Goal: Information Seeking & Learning: Find specific fact

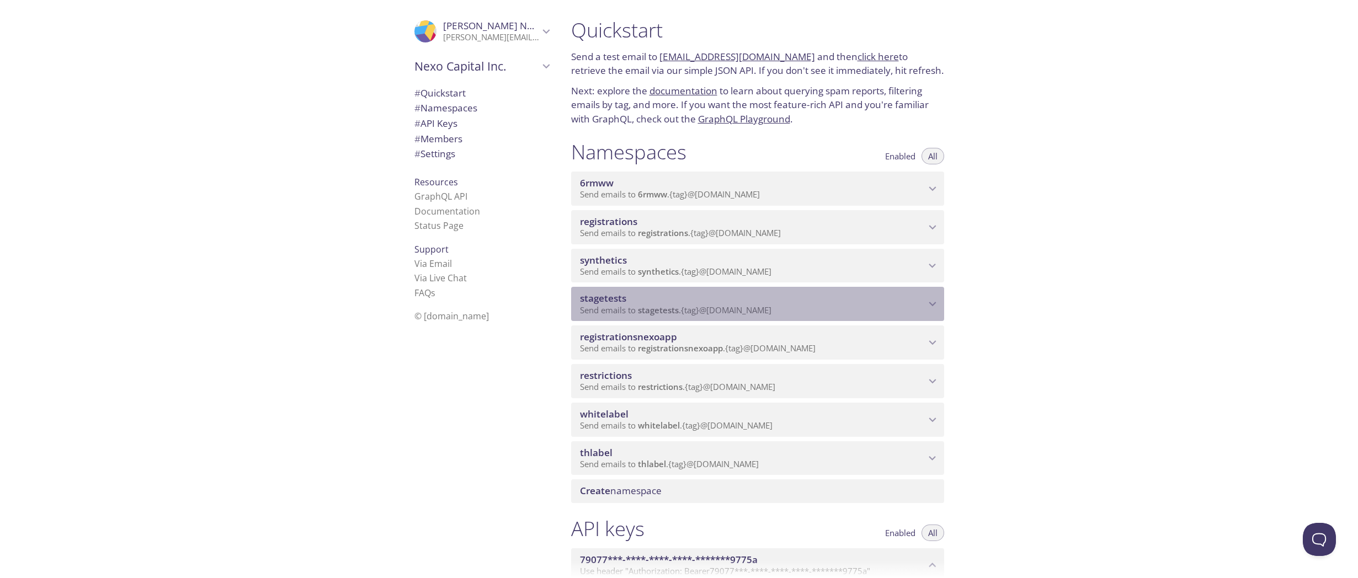
drag, startPoint x: 638, startPoint y: 311, endPoint x: 741, endPoint y: 318, distance: 102.9
click at [741, 318] on div "stagetests Send emails to stagetests . {tag} @inbox.testmail.app" at bounding box center [757, 304] width 373 height 34
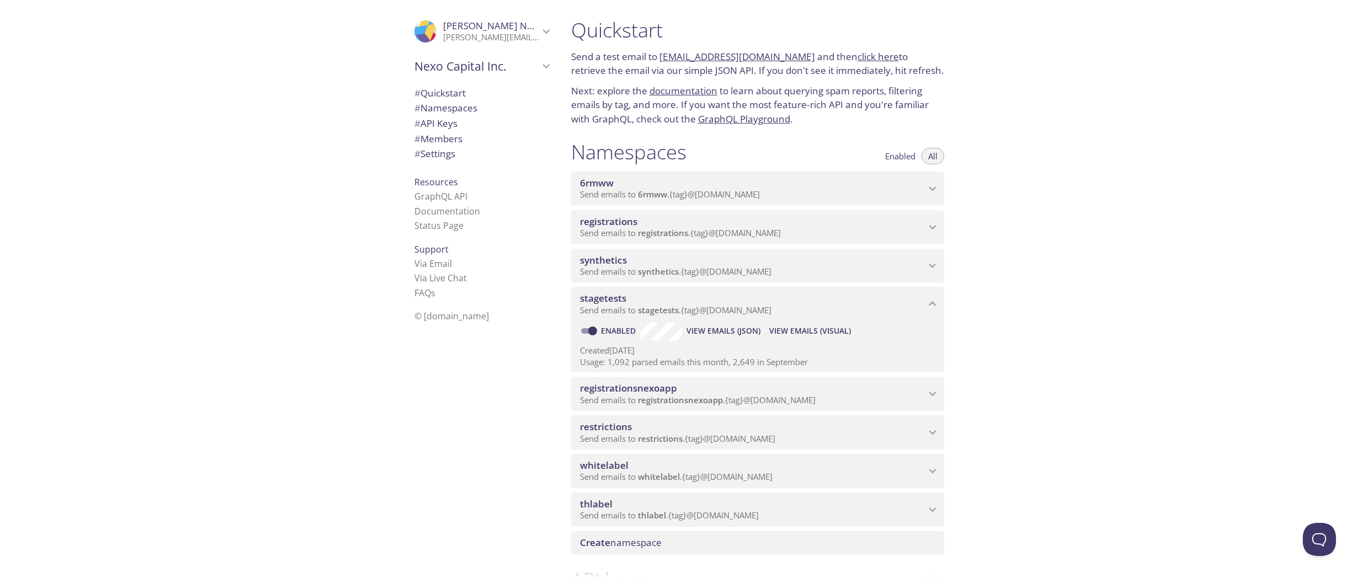
click at [785, 332] on span "View Emails (Visual)" at bounding box center [810, 331] width 82 height 13
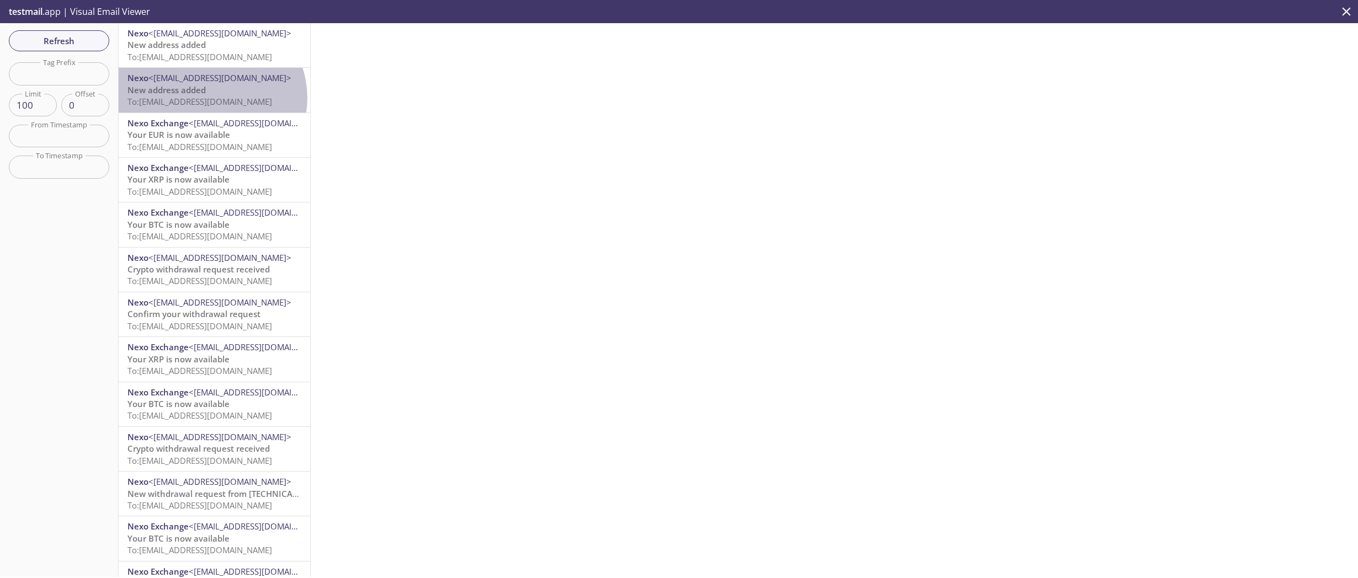
click at [208, 98] on span "To: stagetests.add-remove-new-address@inbox.testmail.app" at bounding box center [200, 101] width 145 height 11
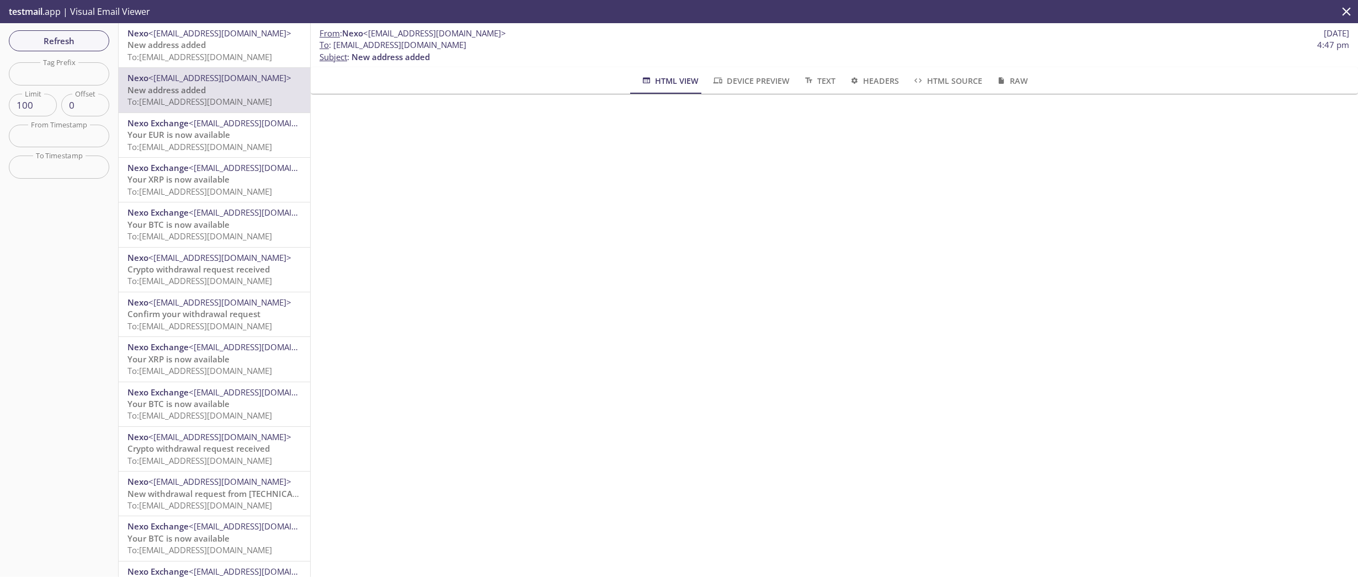
drag, startPoint x: 337, startPoint y: 47, endPoint x: 555, endPoint y: 43, distance: 218.1
click at [555, 43] on span "To : stagetests.add-remove-new-address@inbox.testmail.app 4:47 pm" at bounding box center [835, 45] width 1030 height 12
click at [352, 49] on span "To : stagetests.add-remove-new-address@inbox.testmail.app" at bounding box center [393, 45] width 147 height 12
drag, startPoint x: 333, startPoint y: 47, endPoint x: 559, endPoint y: 43, distance: 226.3
click at [559, 43] on span "To : stagetests.add-remove-new-address@inbox.testmail.app 4:47 pm" at bounding box center [835, 45] width 1030 height 12
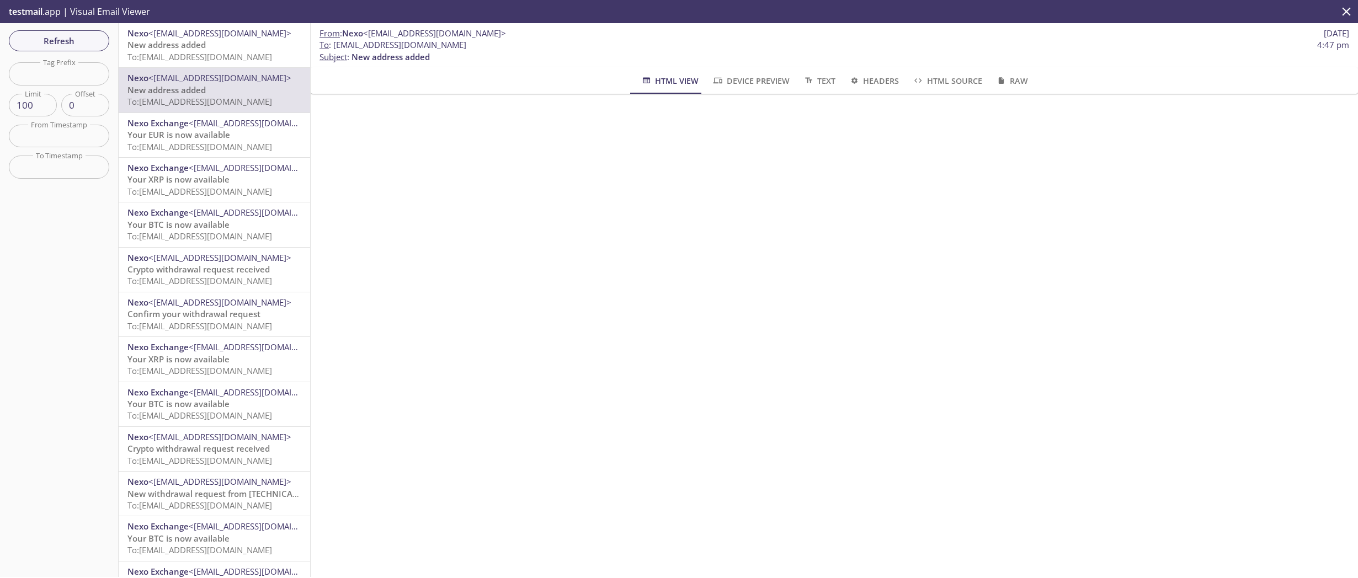
copy span "[EMAIL_ADDRESS][DOMAIN_NAME]"
click at [211, 57] on span "To: stagetests.add-remove-new-address-whitelisting@inbox.testmail.app" at bounding box center [200, 56] width 145 height 11
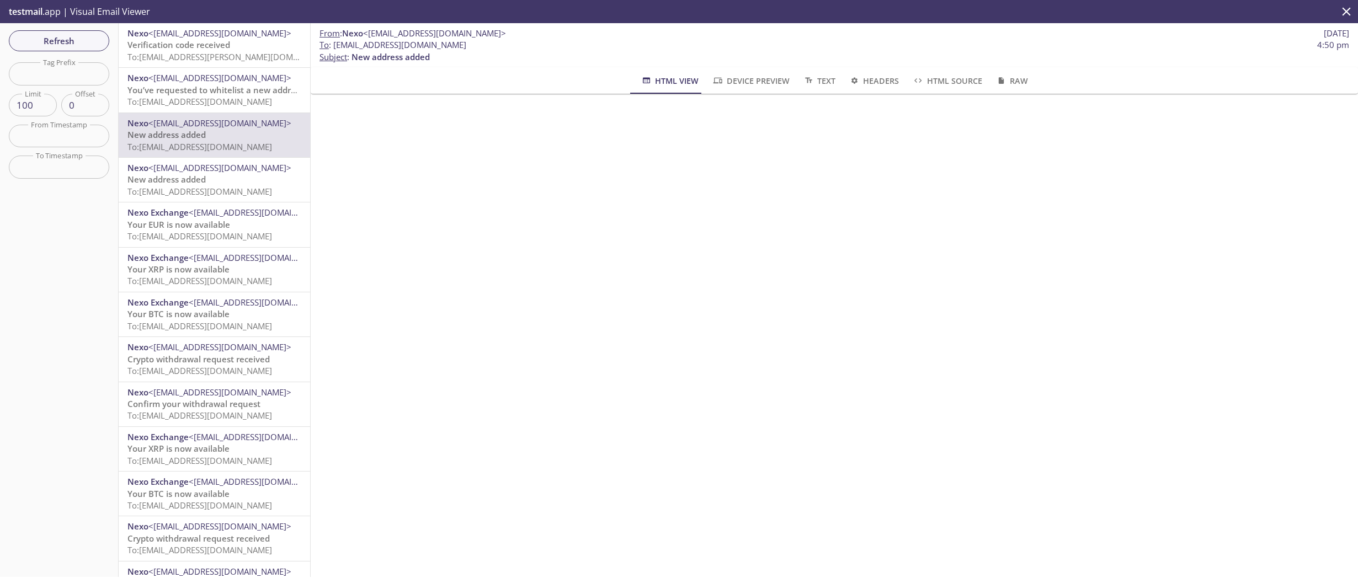
click at [211, 46] on span "Verification code received" at bounding box center [179, 44] width 103 height 11
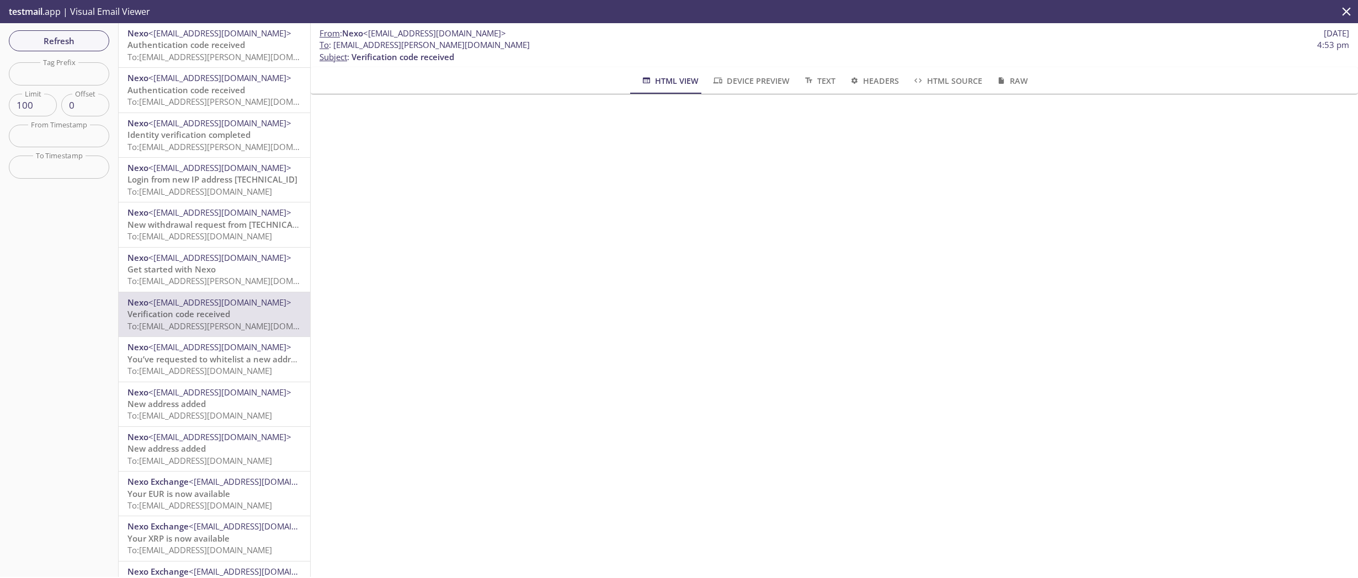
click at [193, 56] on span "To: stagetests.corporate.kate@inbox.testmail.app" at bounding box center [232, 56] width 208 height 11
